Goal: Navigation & Orientation: Find specific page/section

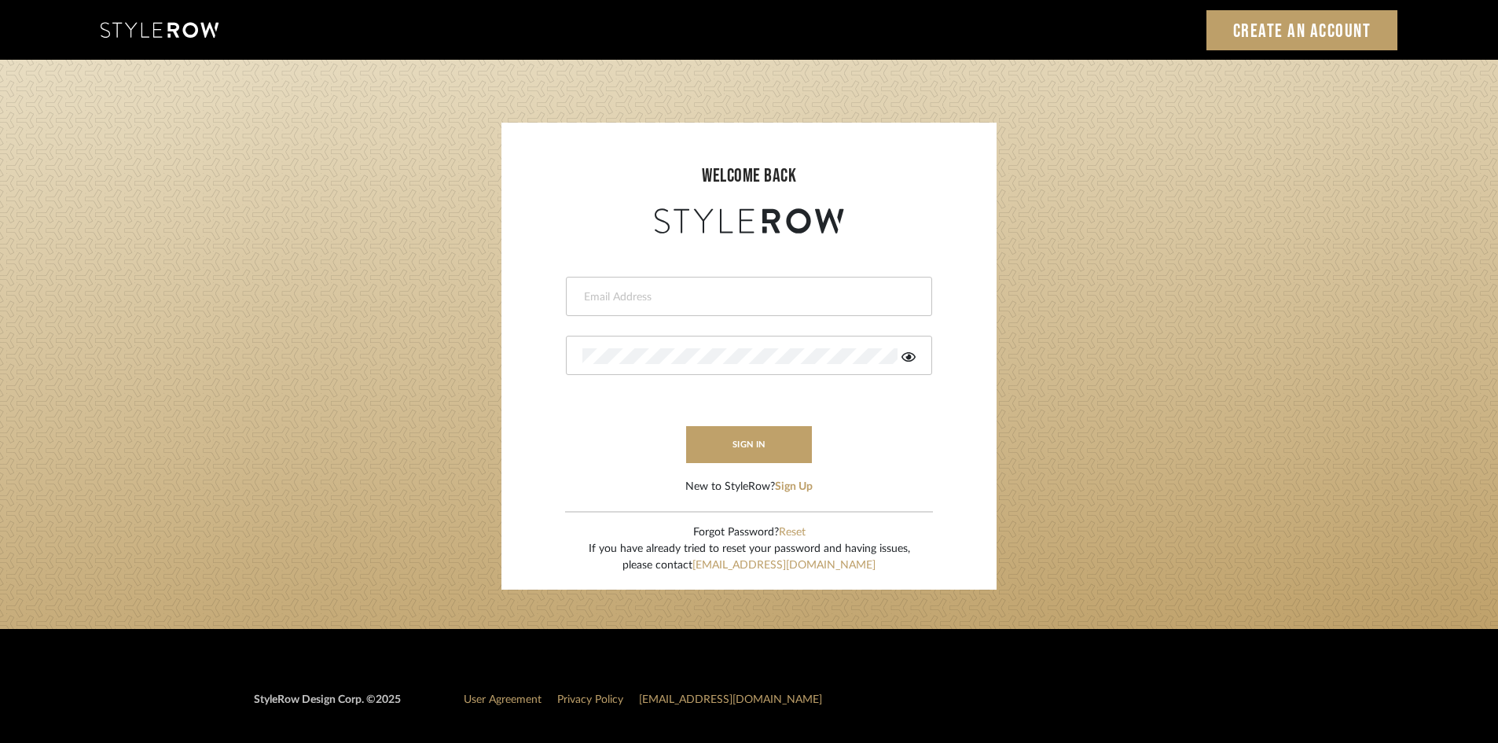
type input "ali.altamash24@gmail.com"
click at [726, 420] on form "ali.altamash24@gmail.com This field is required This field is required sign in …" at bounding box center [749, 366] width 464 height 258
click at [726, 433] on button "sign in" at bounding box center [749, 444] width 126 height 37
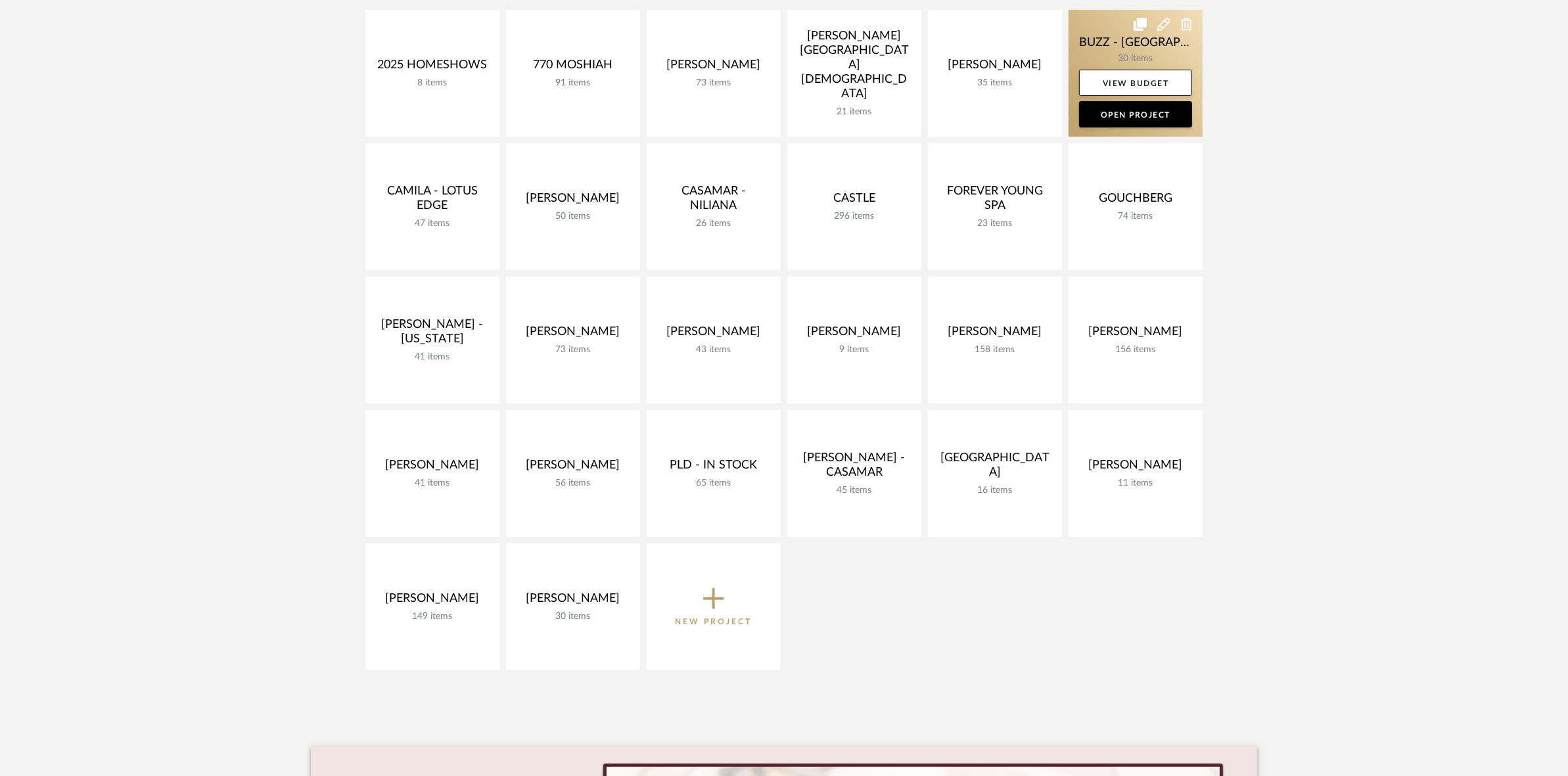
scroll to position [329, 0]
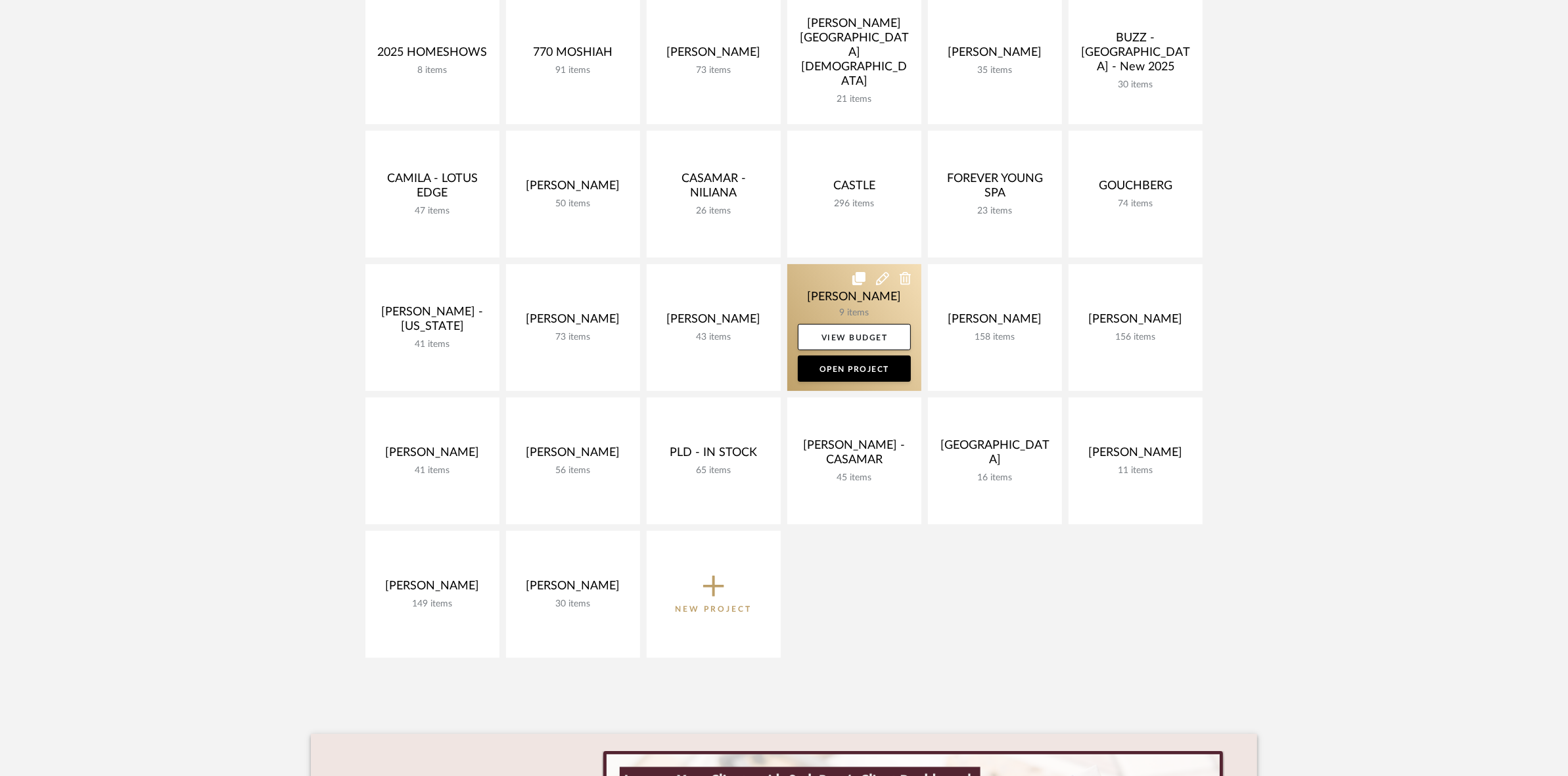
click at [825, 290] on link at bounding box center [854, 328] width 134 height 127
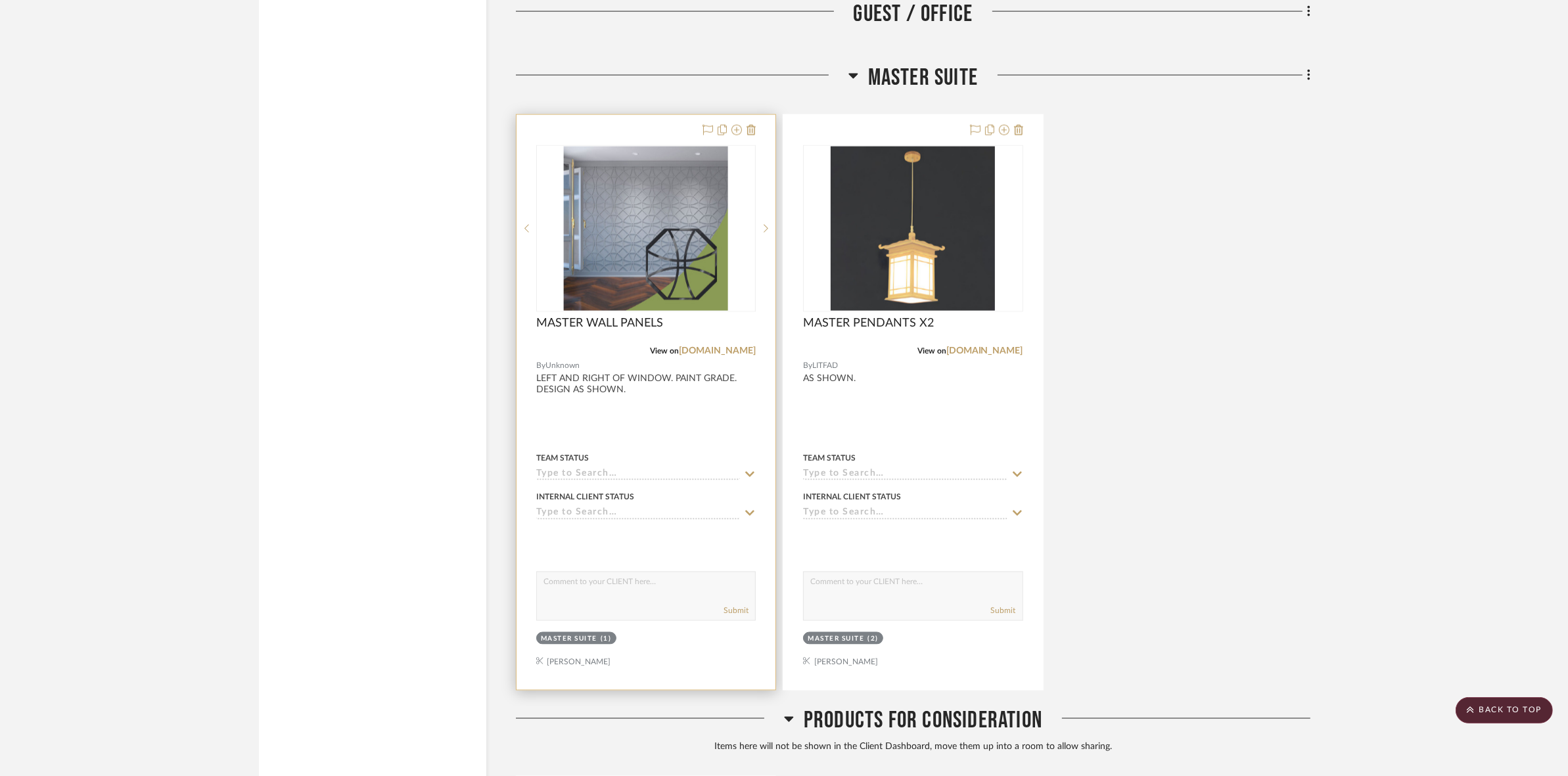
scroll to position [2431, 0]
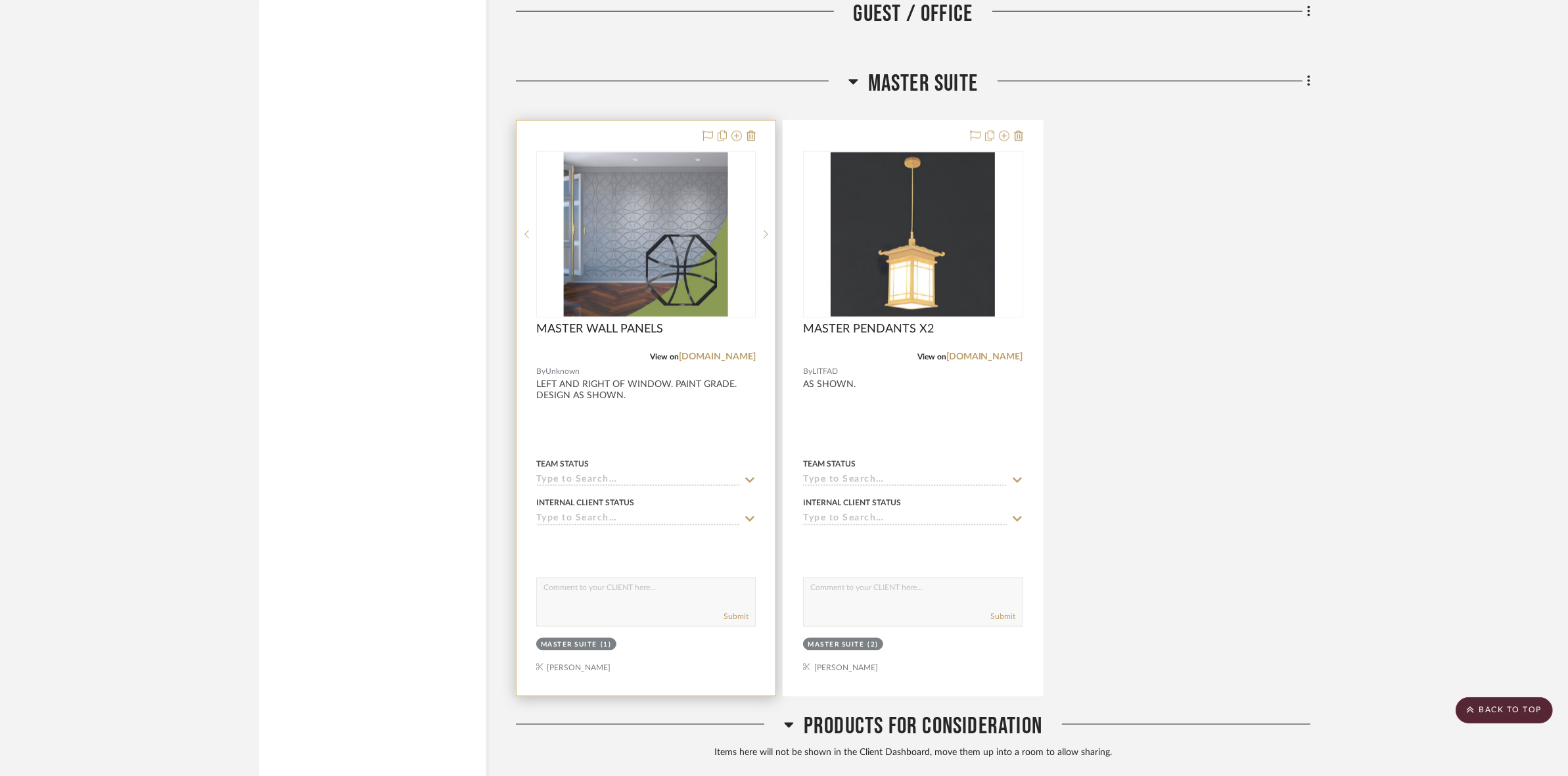
click at [638, 235] on img "0" at bounding box center [646, 234] width 165 height 165
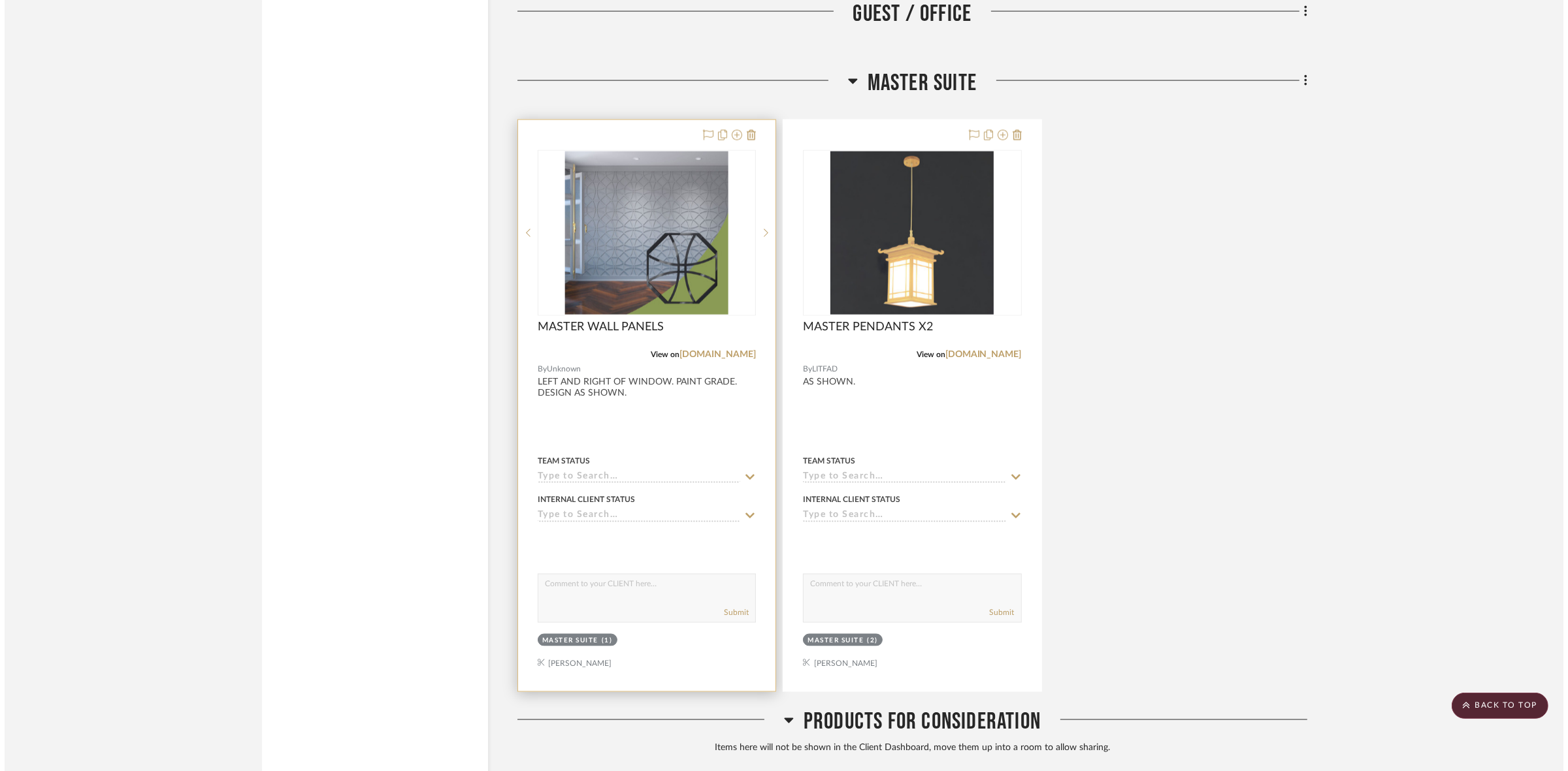
scroll to position [0, 0]
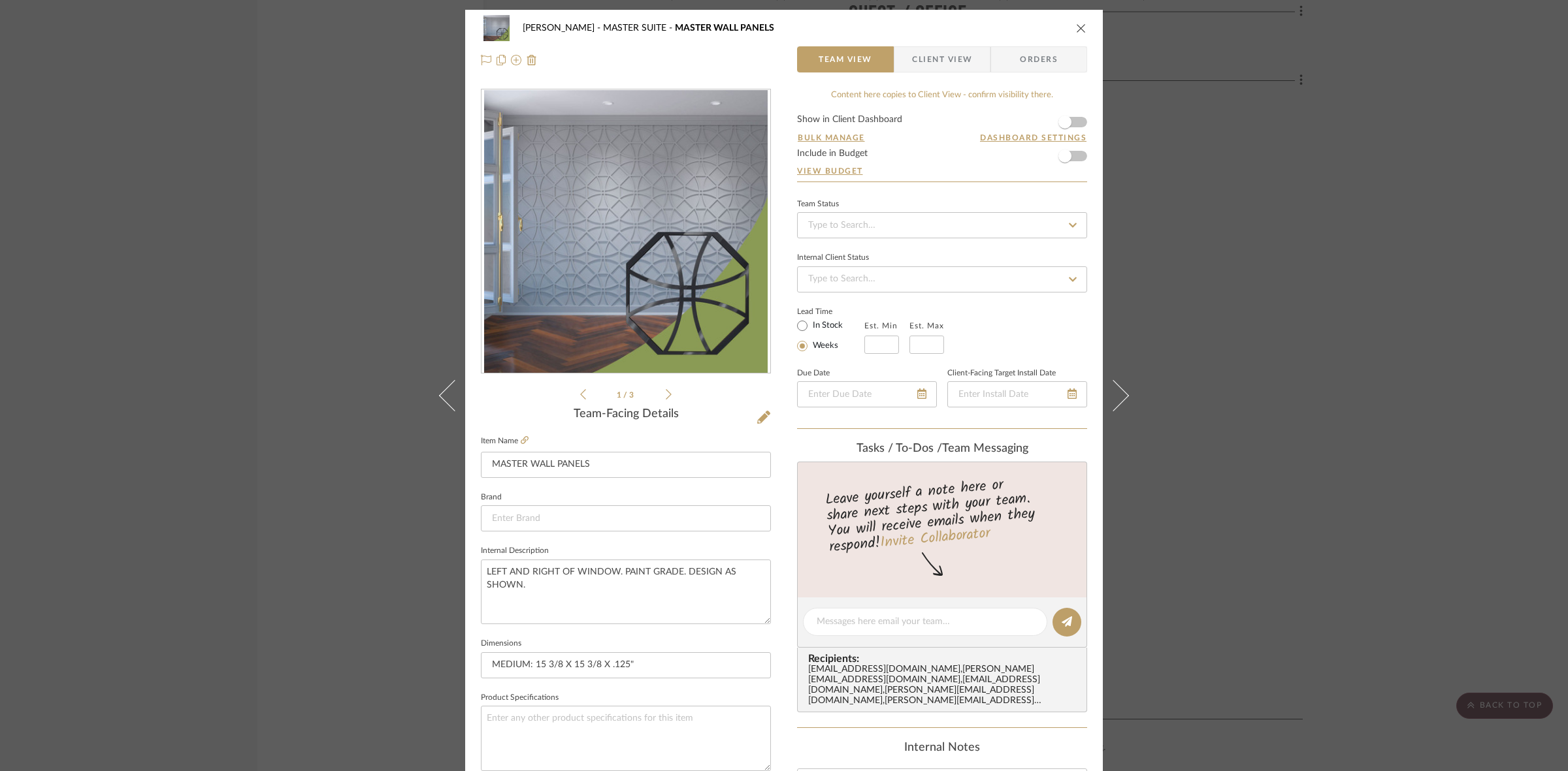
click at [666, 395] on icon at bounding box center [668, 395] width 6 height 12
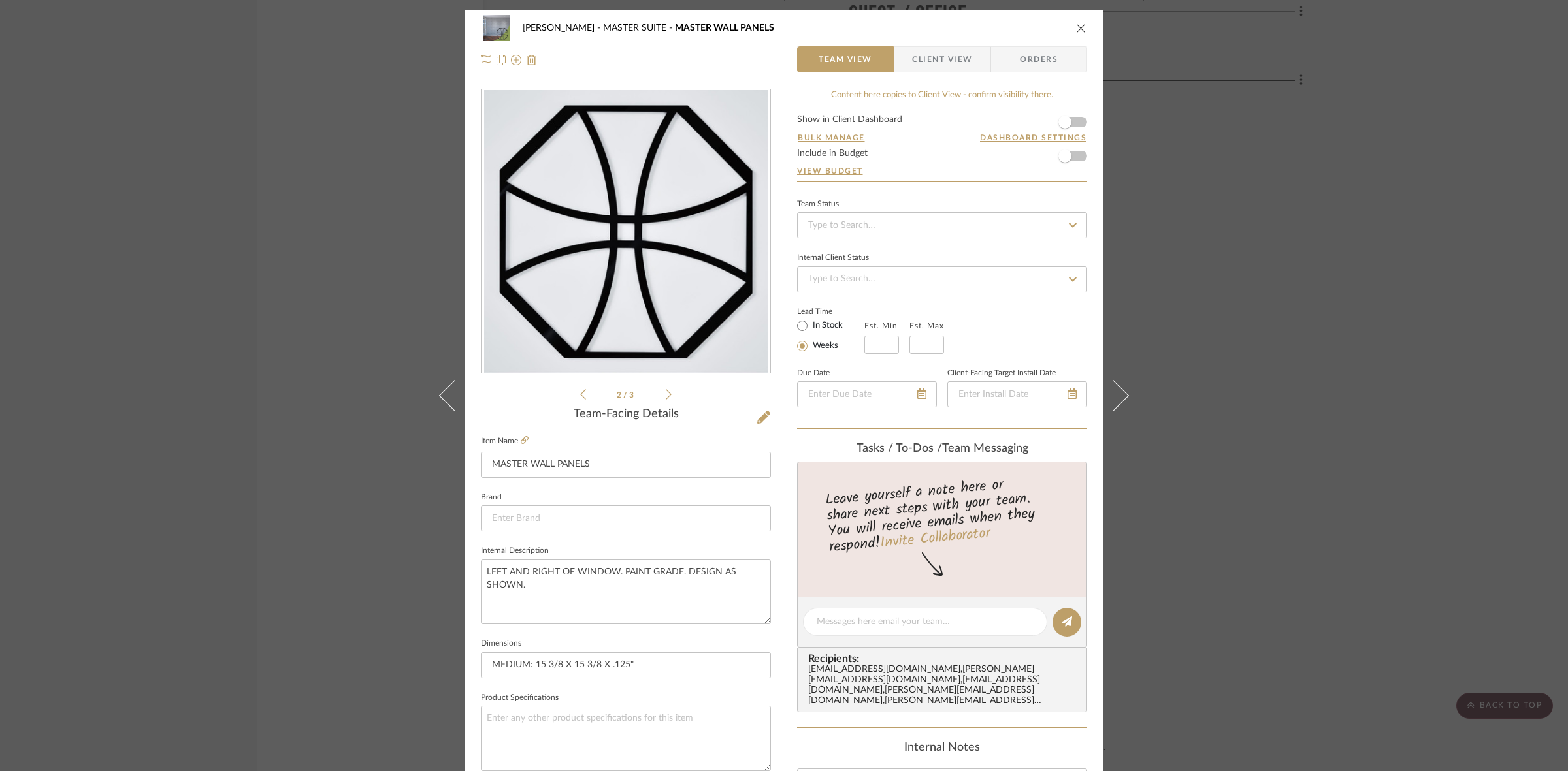
click at [666, 395] on icon at bounding box center [668, 395] width 6 height 12
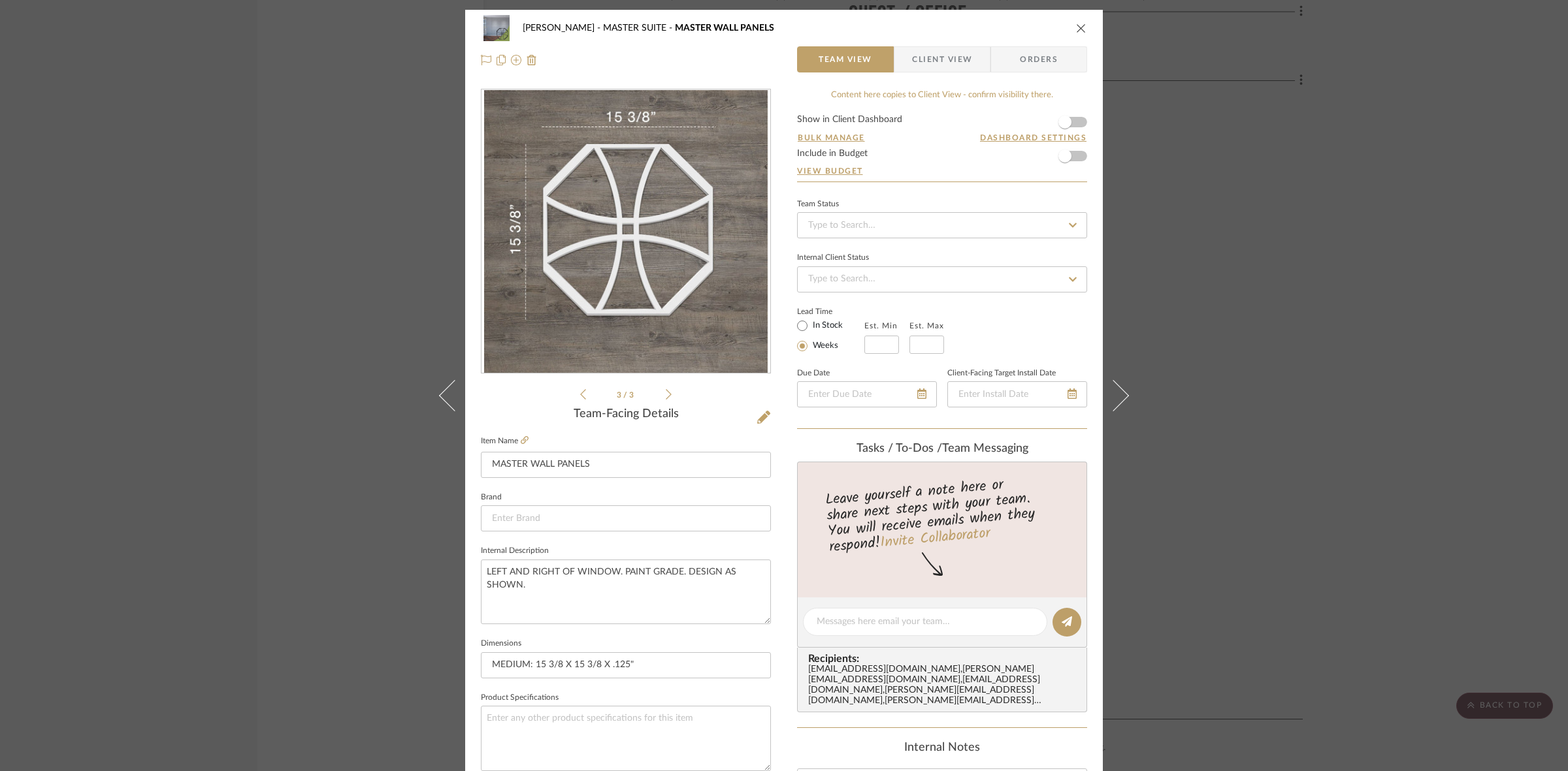
click at [586, 396] on li "3 / 3" at bounding box center [626, 394] width 80 height 16
click at [580, 395] on icon at bounding box center [582, 395] width 6 height 11
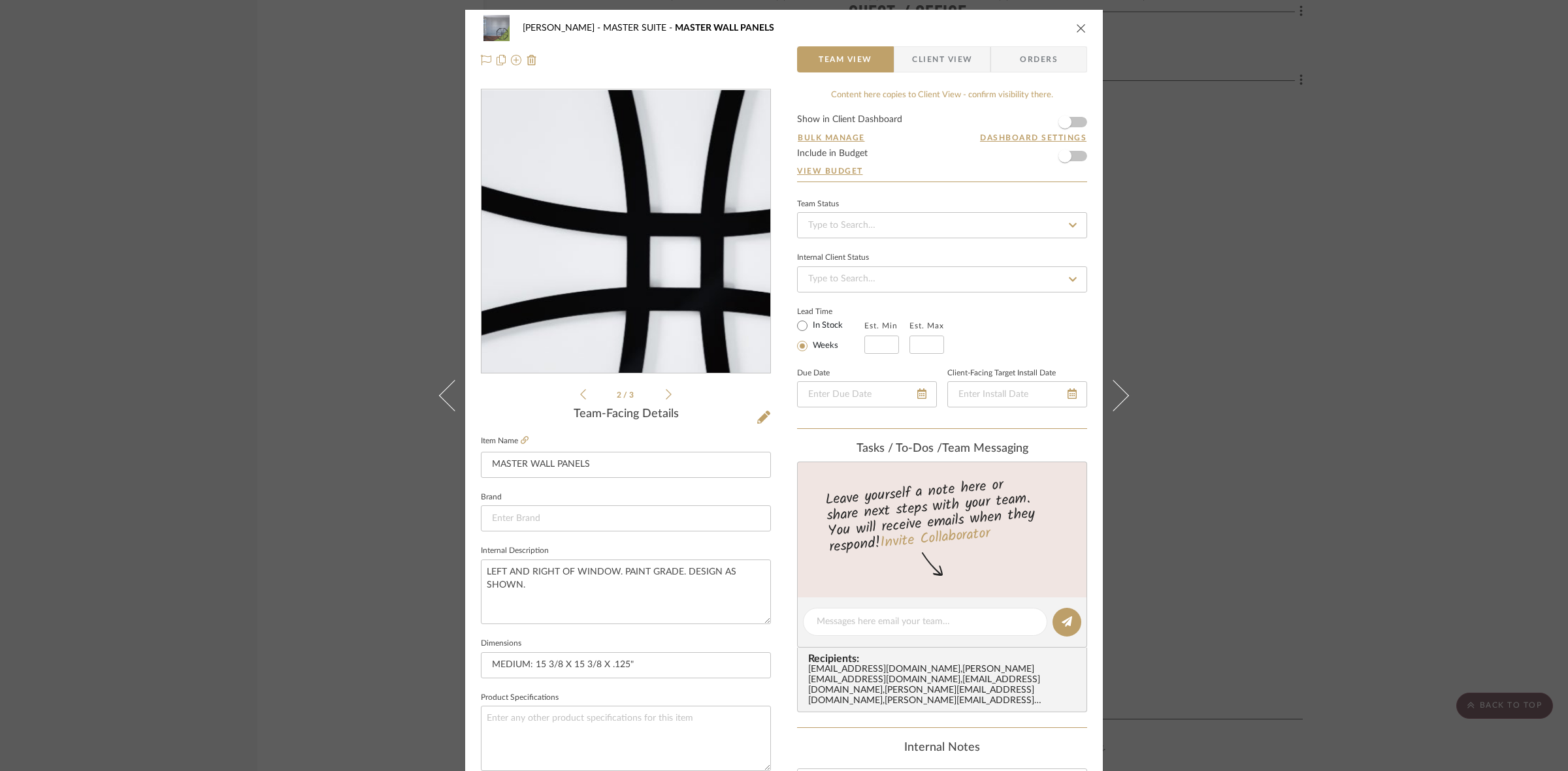
click at [605, 222] on img "1" at bounding box center [626, 231] width 283 height 283
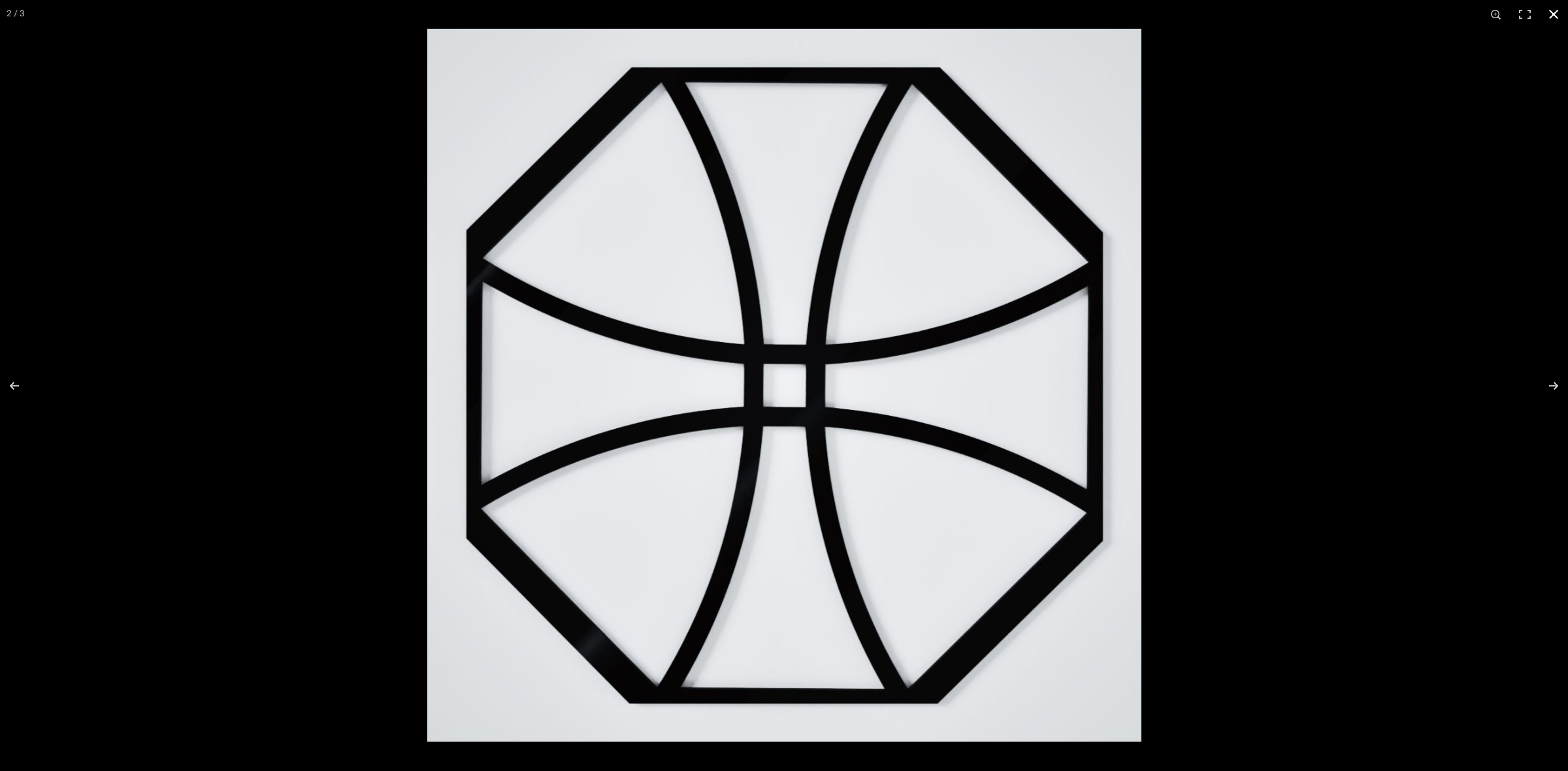
click at [324, 285] on div at bounding box center [784, 386] width 1568 height 771
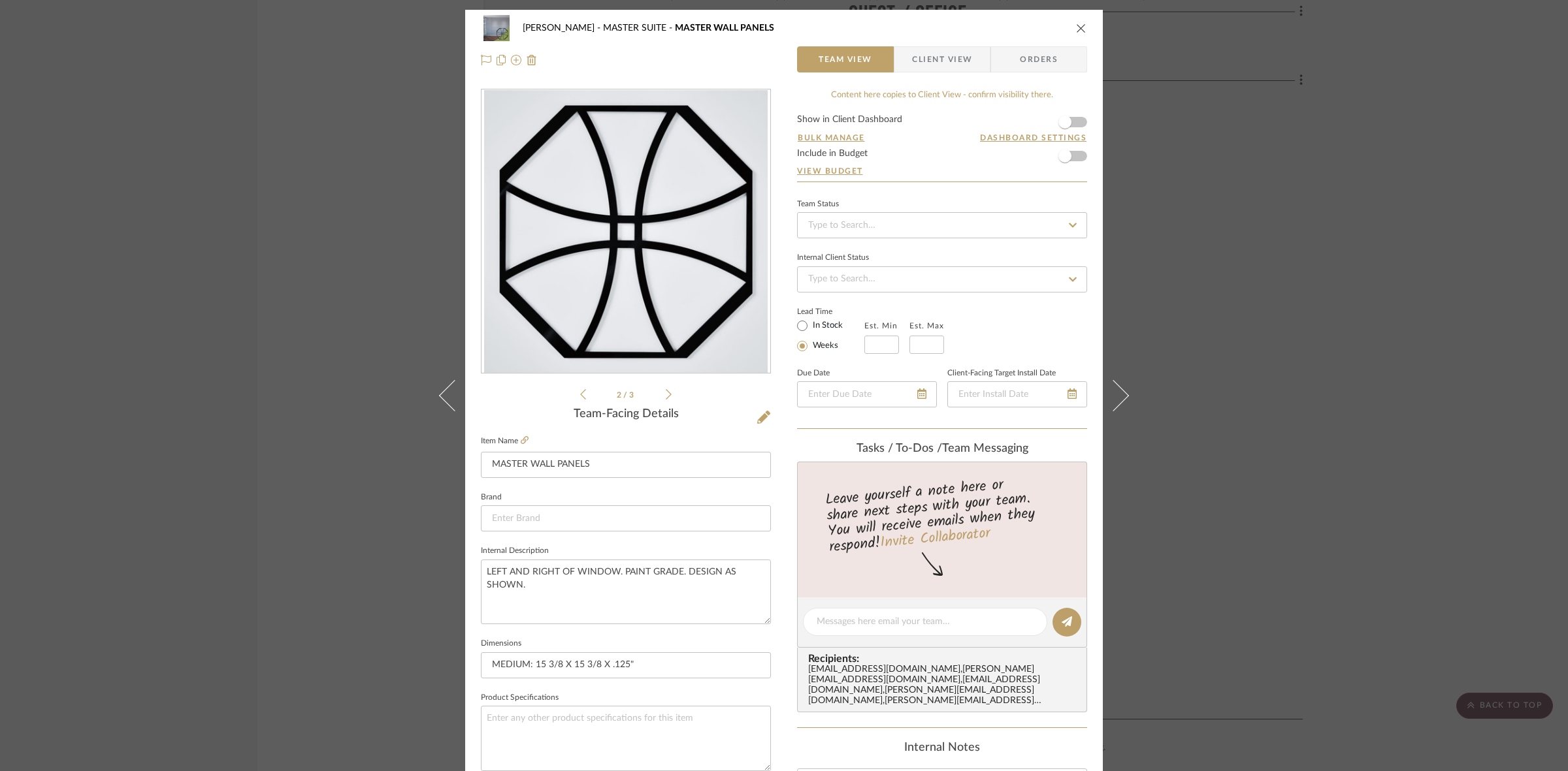
click at [307, 322] on div "[PERSON_NAME] MASTER SUITE MASTER WALL PANELS Team View Client View Orders 2 / …" at bounding box center [784, 386] width 1568 height 771
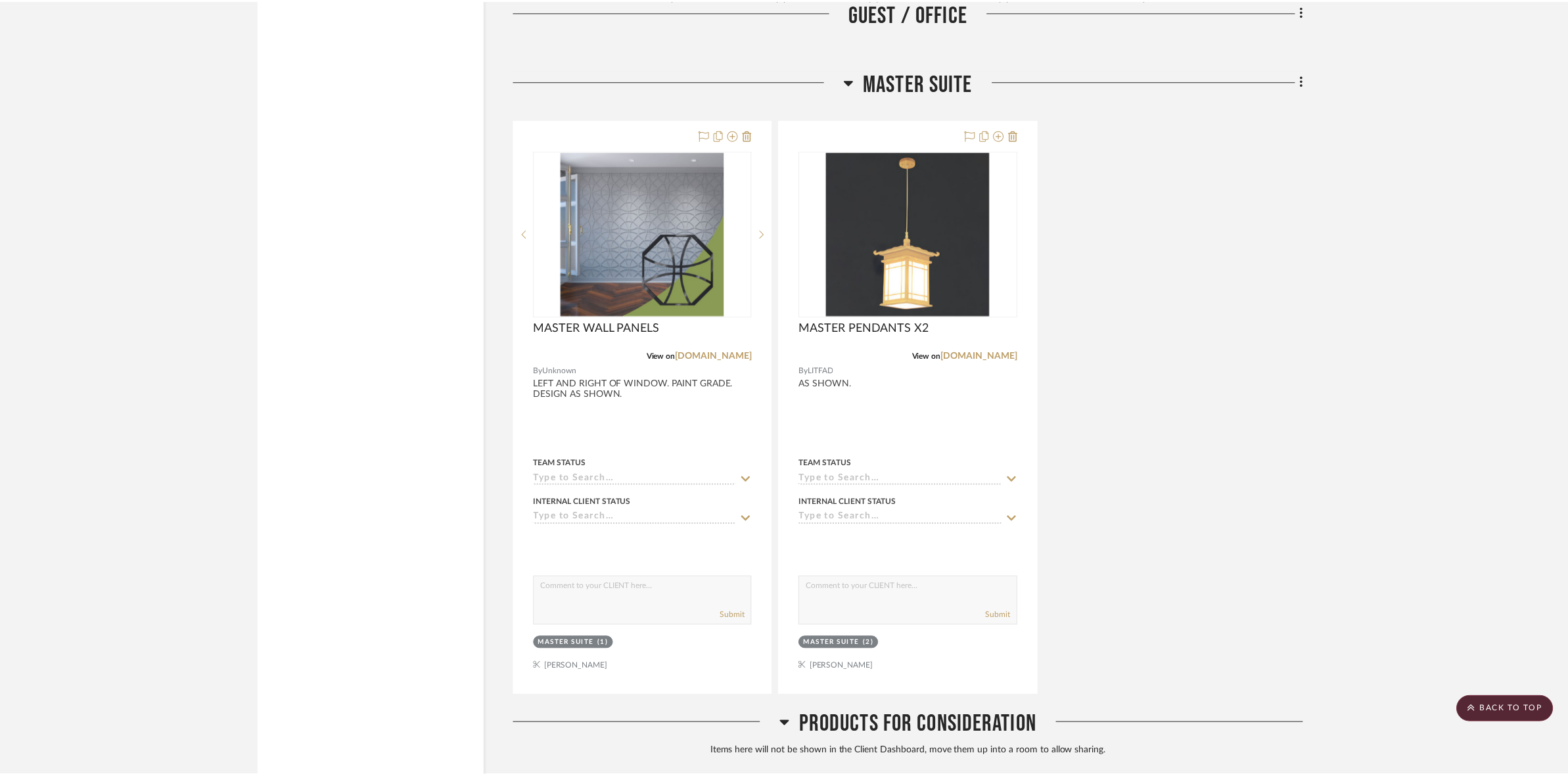
scroll to position [2431, 0]
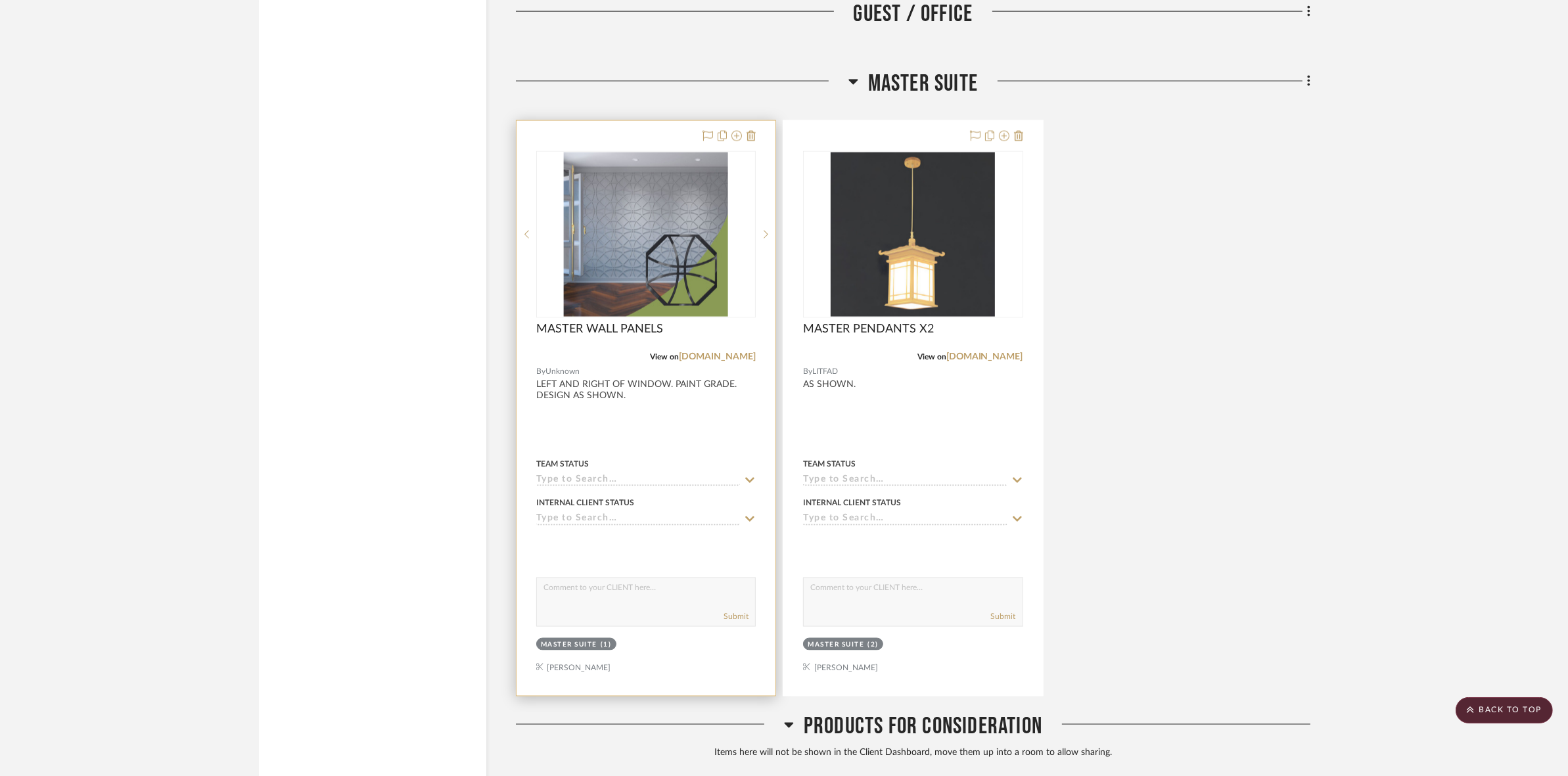
click at [704, 212] on img "0" at bounding box center [646, 234] width 165 height 165
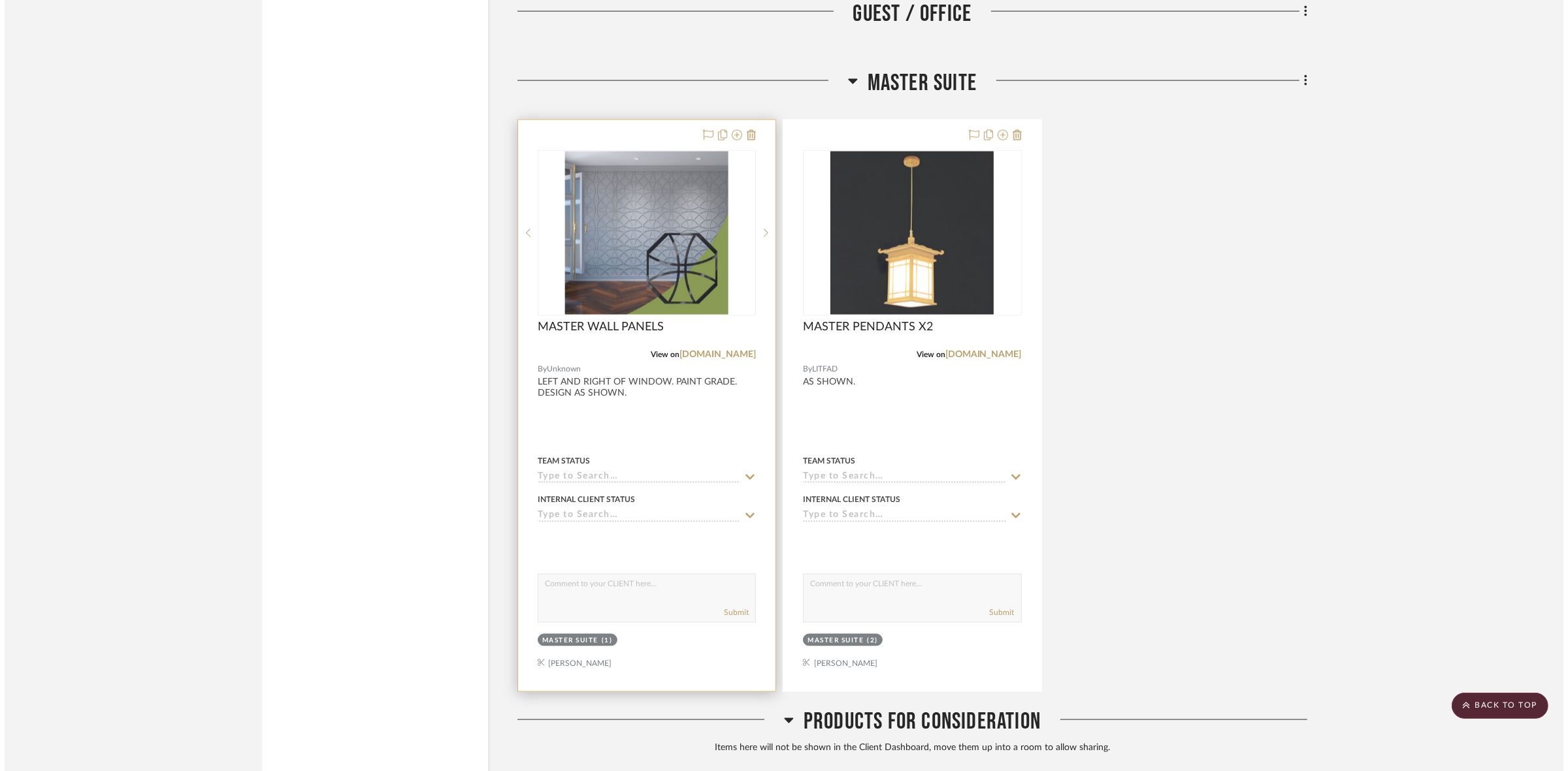
scroll to position [0, 0]
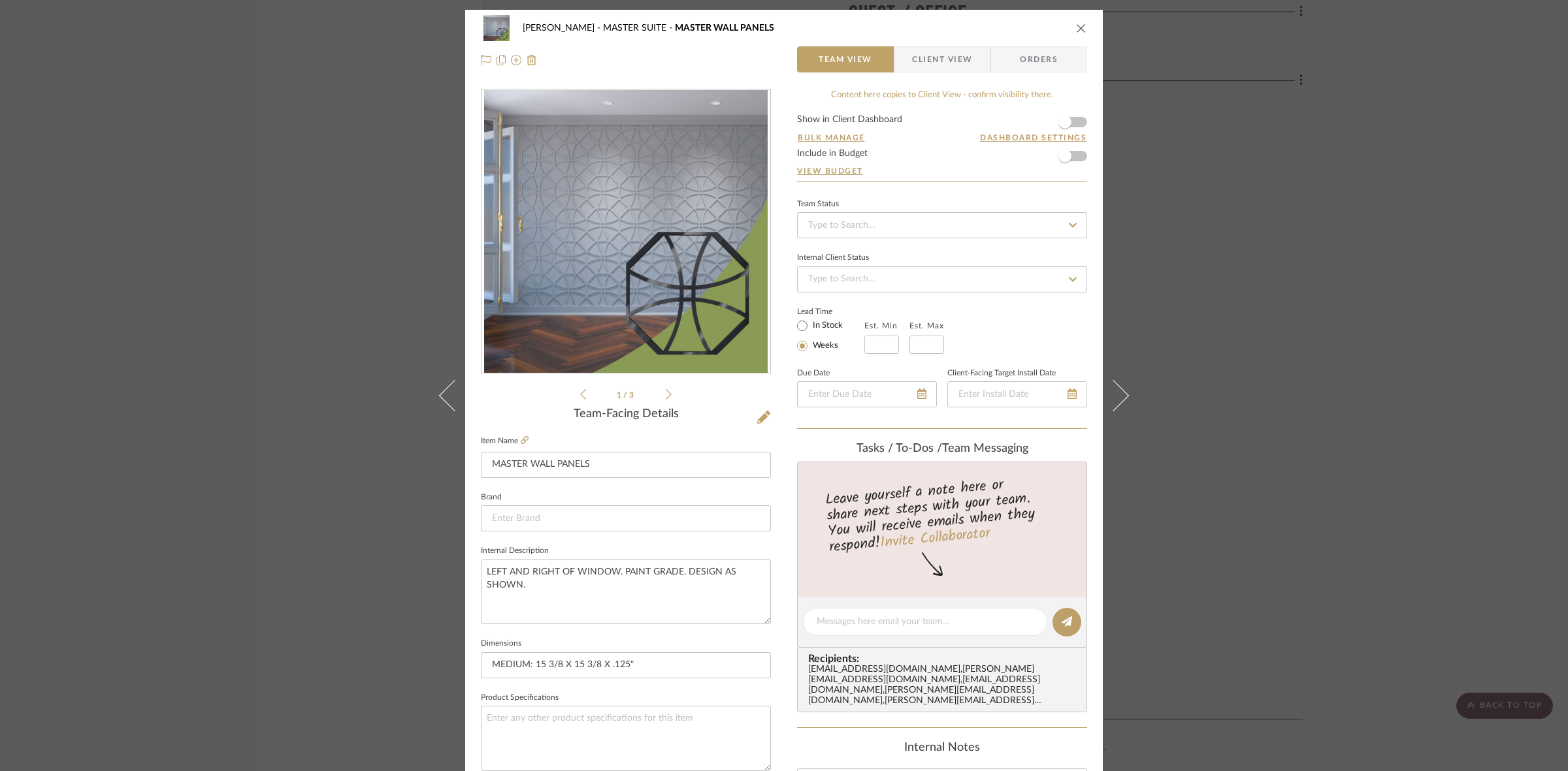
click at [600, 193] on img "0" at bounding box center [626, 231] width 283 height 283
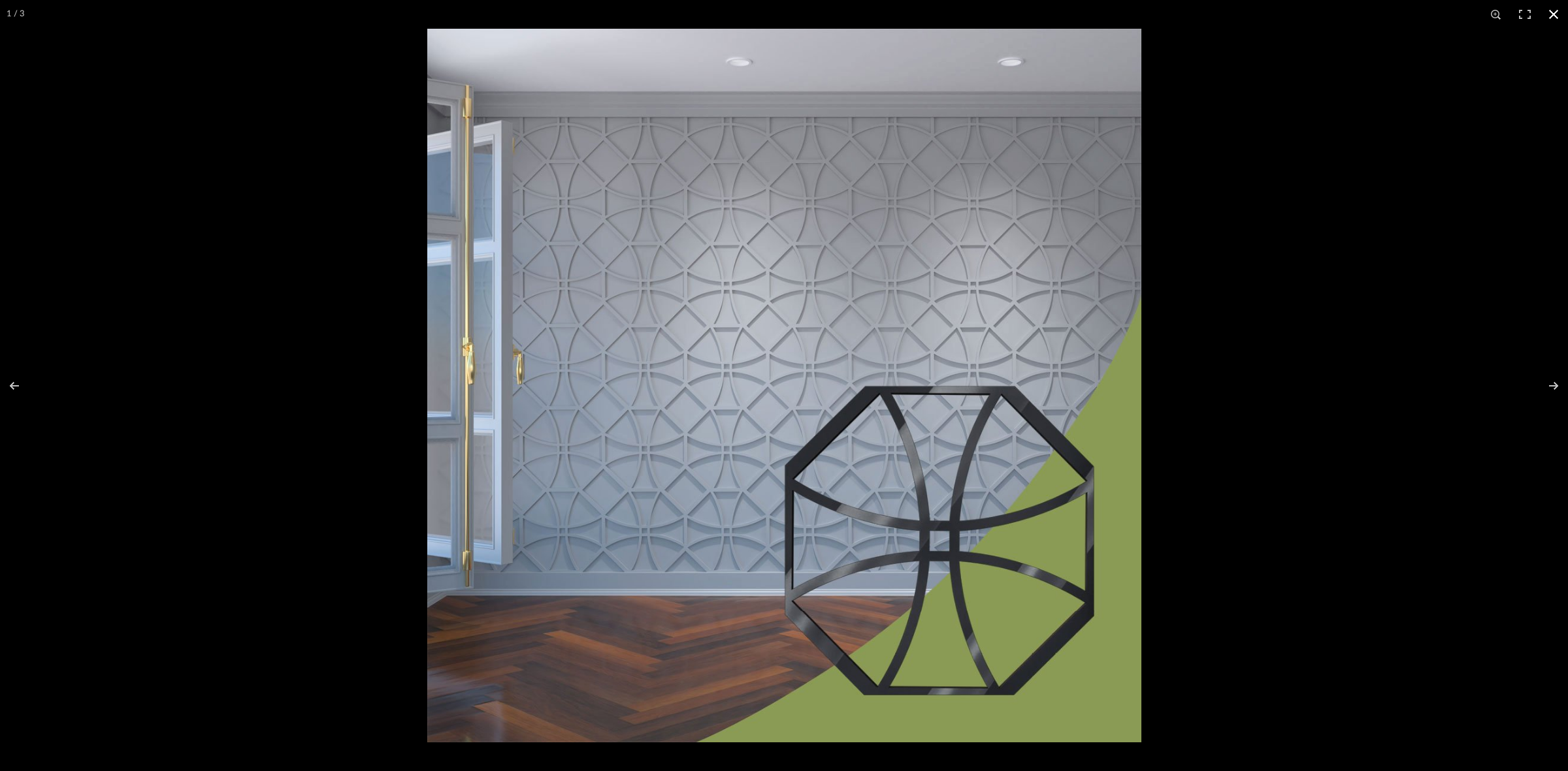
click at [1295, 243] on div at bounding box center [1211, 415] width 1568 height 771
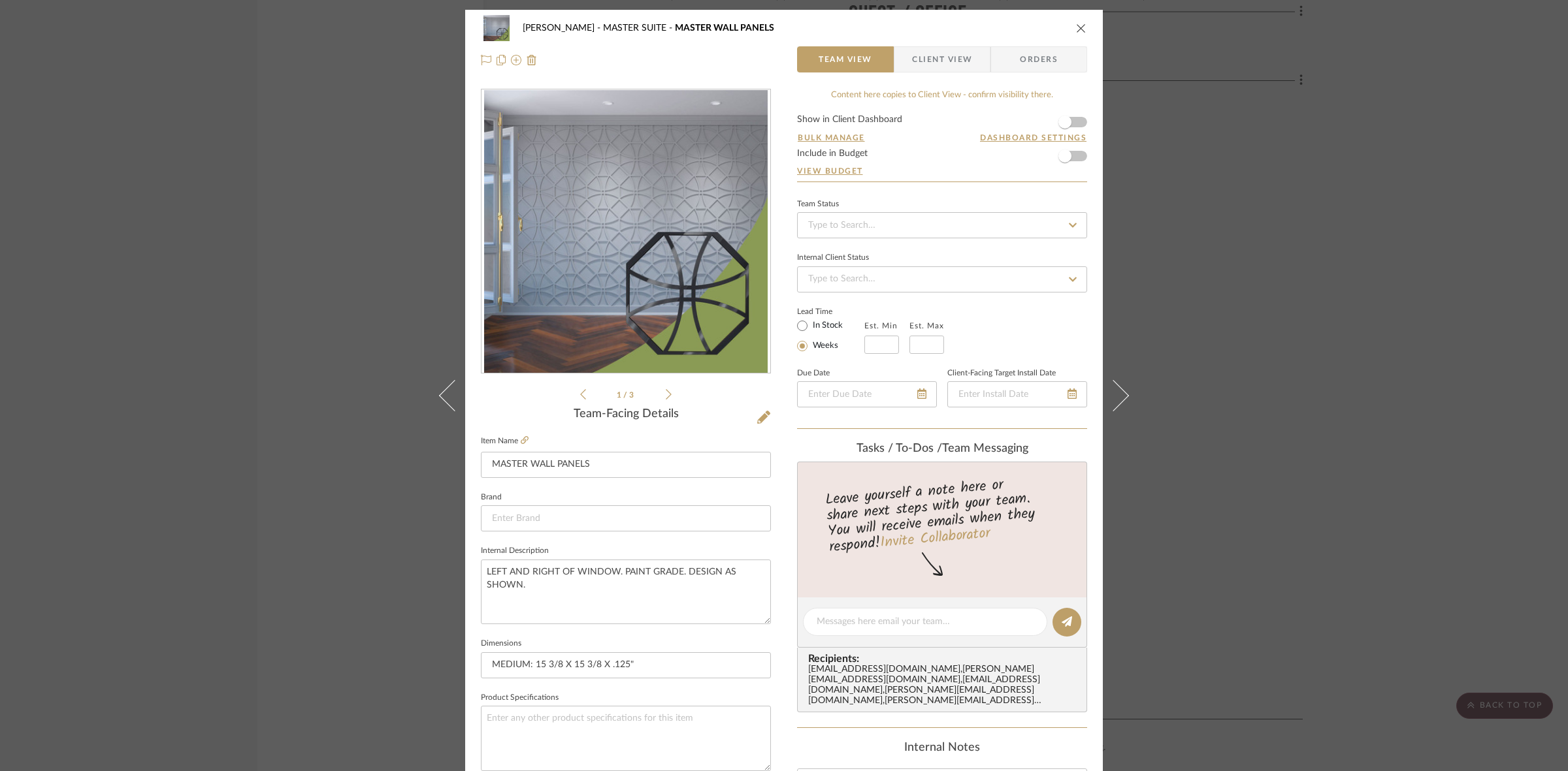
click at [1295, 243] on div "[PERSON_NAME] MASTER SUITE MASTER WALL PANELS Team View Client View Orders 1 / …" at bounding box center [784, 386] width 1568 height 771
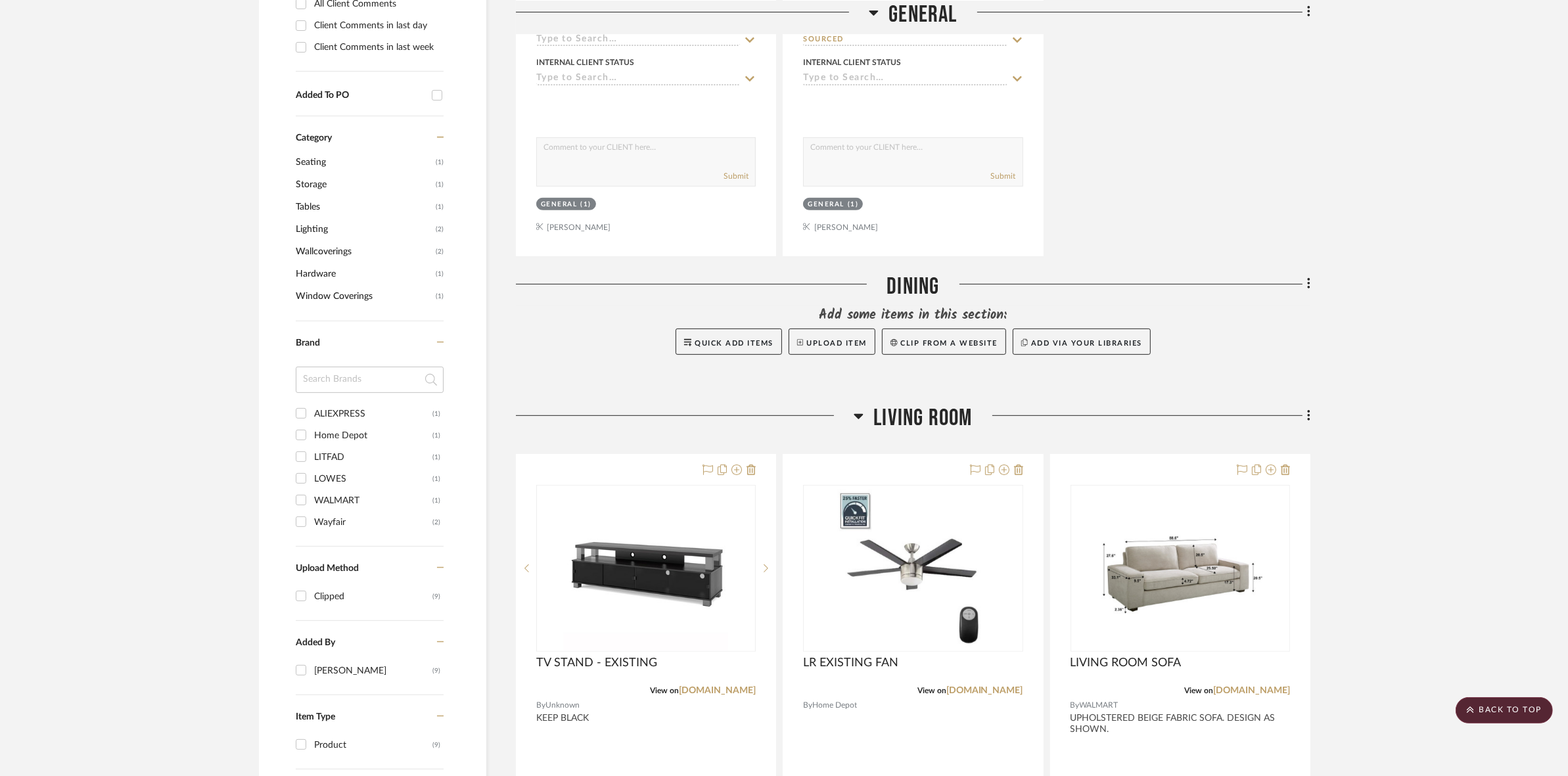
scroll to position [623, 0]
